Goal: Task Accomplishment & Management: Manage account settings

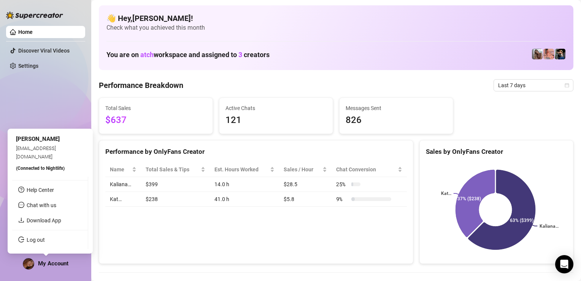
click at [25, 264] on img at bounding box center [28, 263] width 11 height 11
click at [33, 238] on link "Log out" at bounding box center [36, 239] width 18 height 6
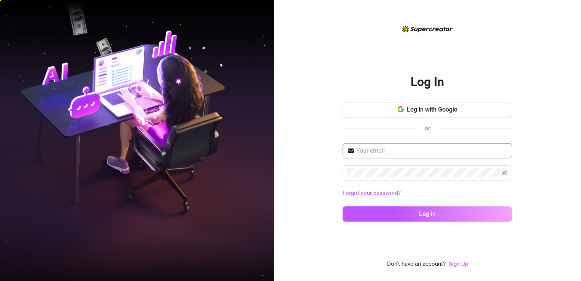
click at [413, 144] on span at bounding box center [428, 150] width 170 height 15
click at [412, 150] on input "text" at bounding box center [431, 150] width 151 height 9
type input "[EMAIL_ADDRESS][DOMAIN_NAME]"
click at [404, 177] on span at bounding box center [428, 172] width 170 height 15
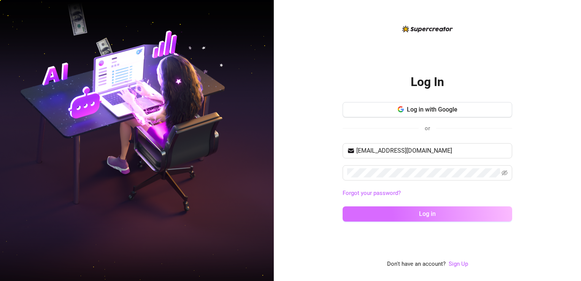
click at [403, 215] on button "Log in" at bounding box center [428, 213] width 170 height 15
